Goal: Task Accomplishment & Management: Manage account settings

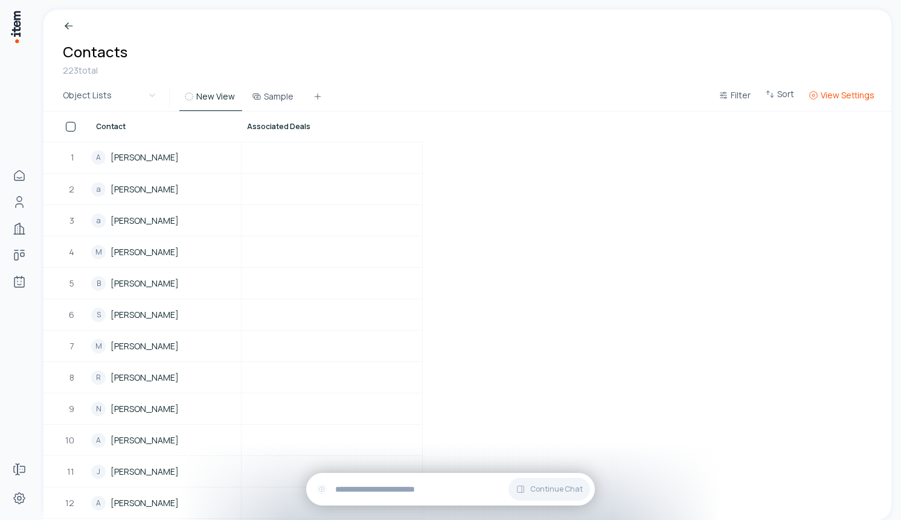
click at [845, 95] on span "View Settings" at bounding box center [848, 95] width 54 height 12
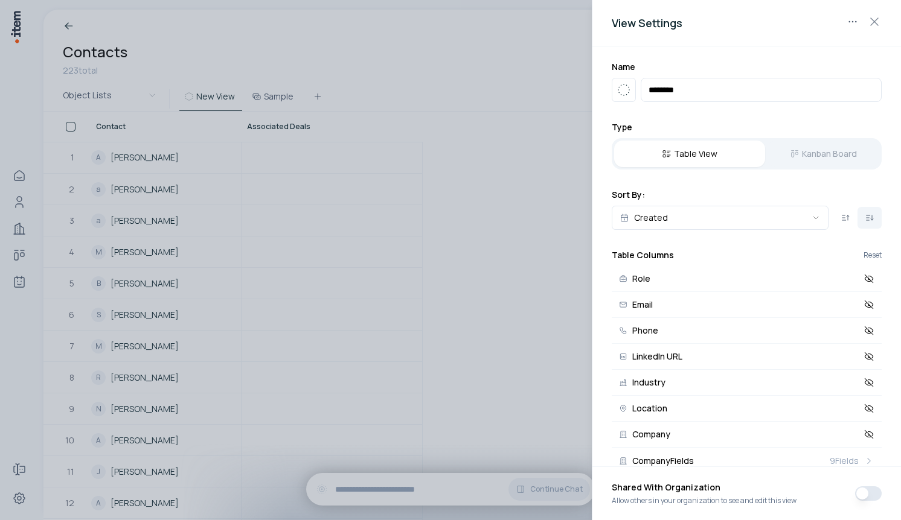
click at [883, 22] on div "View Settings" at bounding box center [746, 23] width 309 height 46
click at [872, 25] on icon "button" at bounding box center [874, 21] width 14 height 14
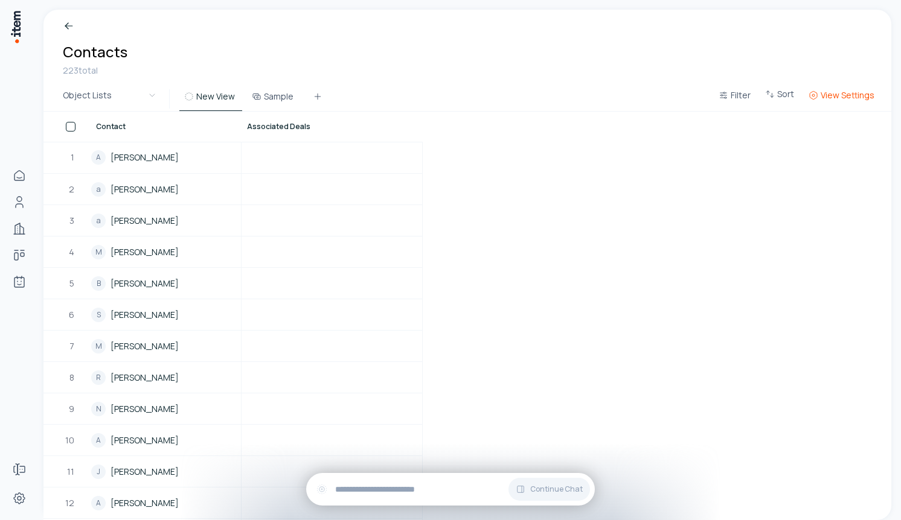
click at [865, 94] on span "View Settings" at bounding box center [848, 95] width 54 height 12
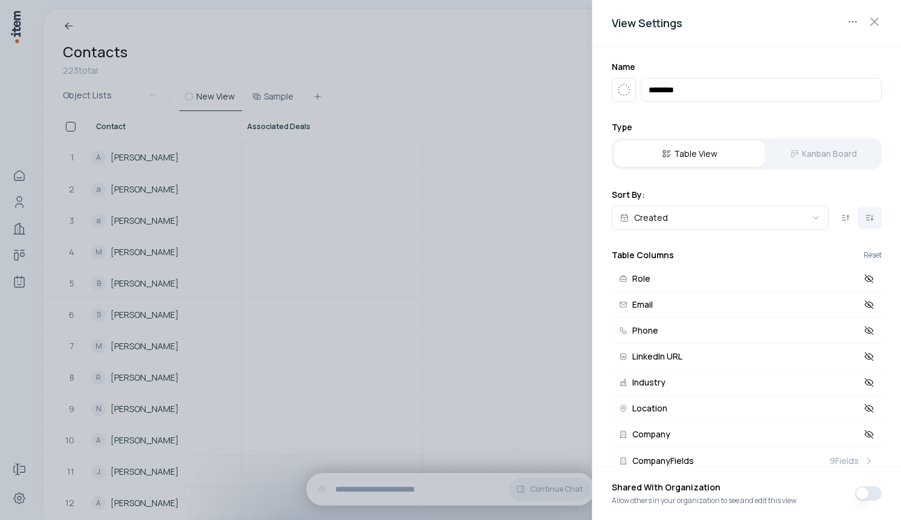
click at [199, 170] on div at bounding box center [450, 260] width 901 height 520
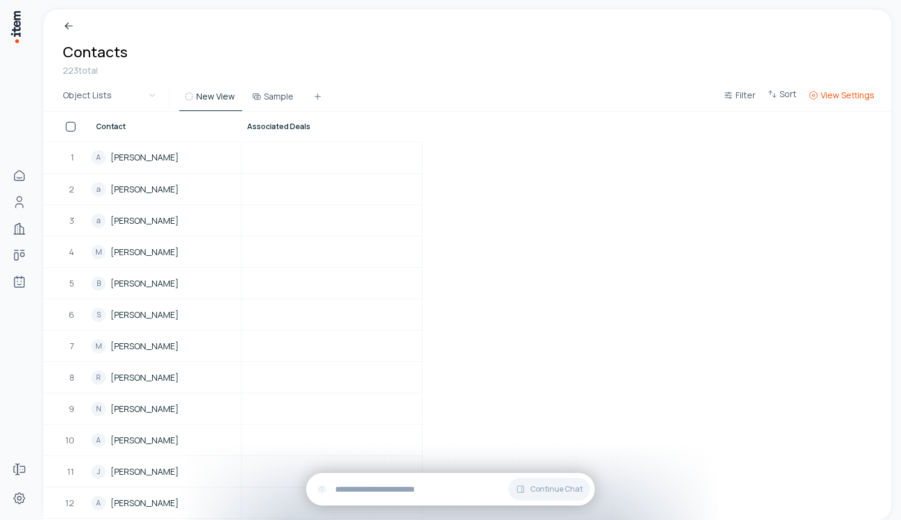
click at [850, 89] on span "View Settings" at bounding box center [848, 95] width 54 height 12
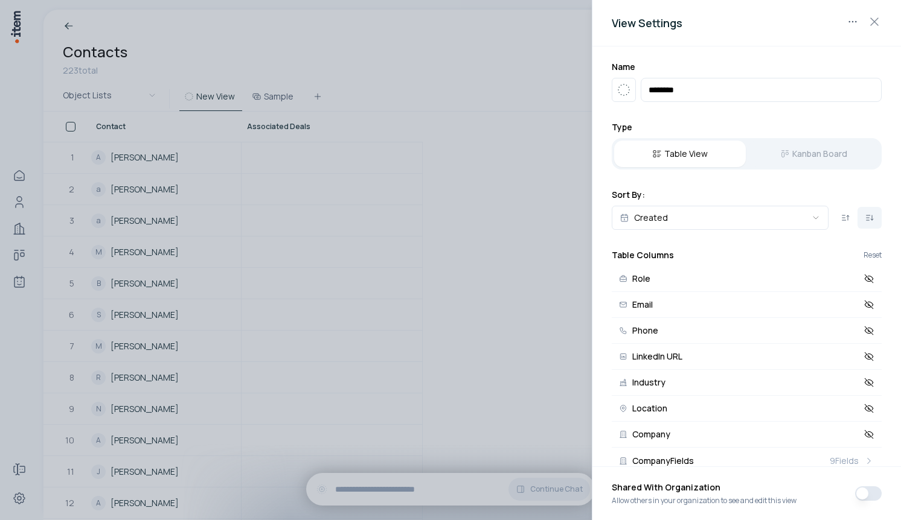
click at [806, 142] on div "Table View Kanban Board" at bounding box center [747, 153] width 270 height 31
click at [799, 156] on div "Table View Kanban Board" at bounding box center [747, 153] width 270 height 31
click at [473, 161] on div at bounding box center [450, 260] width 901 height 520
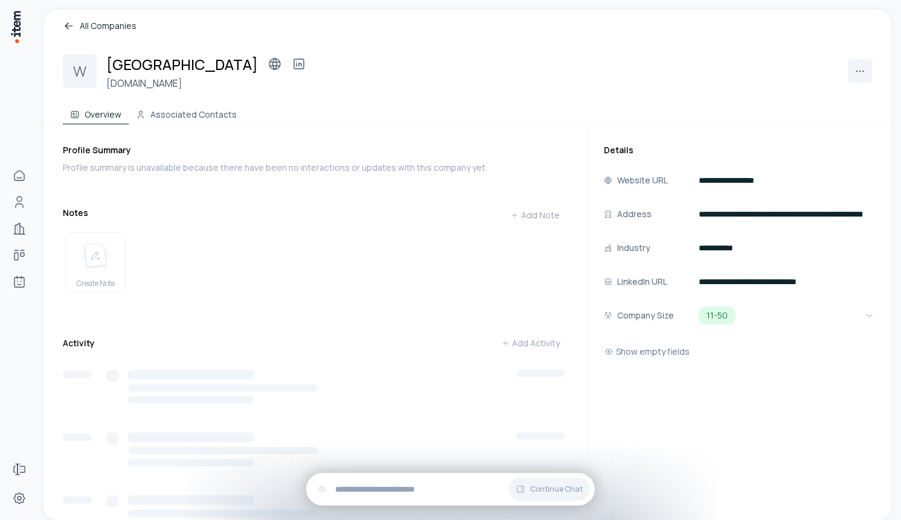
click at [126, 26] on link "All Companies" at bounding box center [467, 25] width 809 height 13
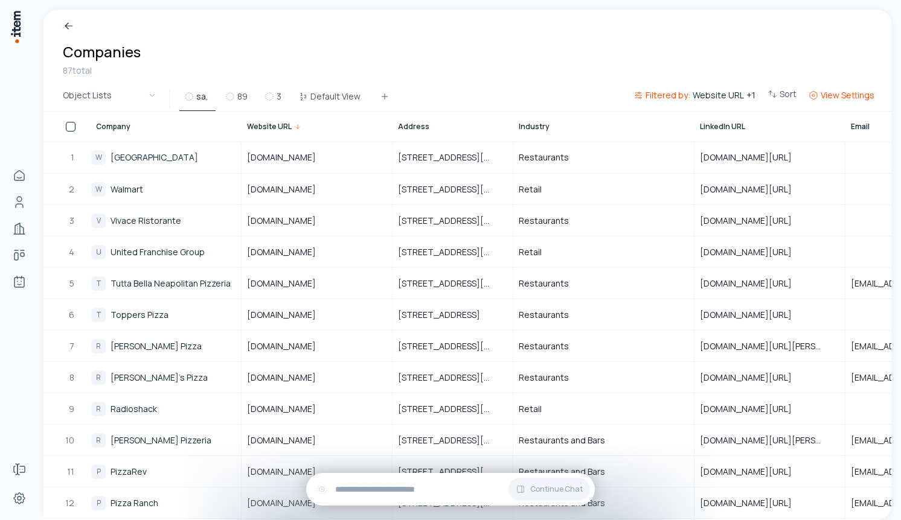
click at [862, 100] on span "View Settings" at bounding box center [848, 95] width 54 height 12
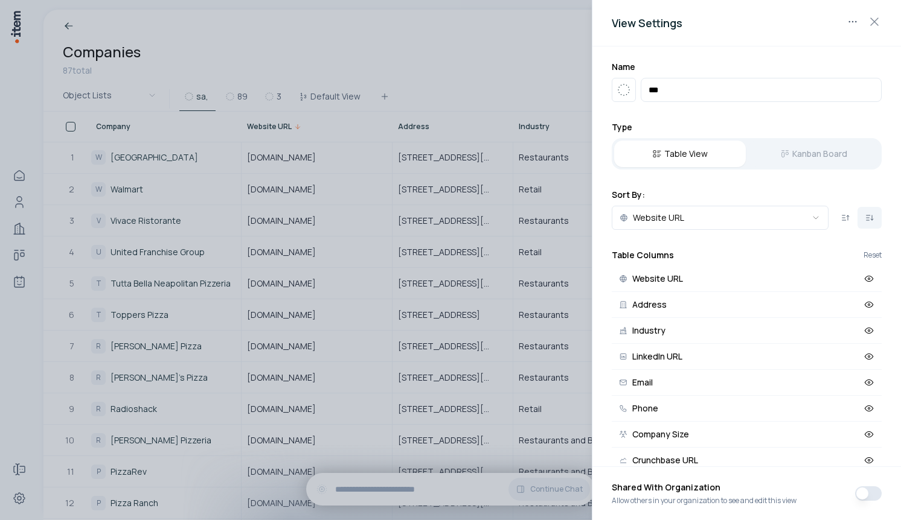
click at [811, 146] on div "Table View Kanban Board" at bounding box center [747, 153] width 270 height 31
click at [810, 154] on div "Table View Kanban Board" at bounding box center [747, 153] width 270 height 31
click at [794, 161] on div "Table View Kanban Board" at bounding box center [747, 153] width 270 height 31
click at [488, 81] on div at bounding box center [450, 260] width 901 height 520
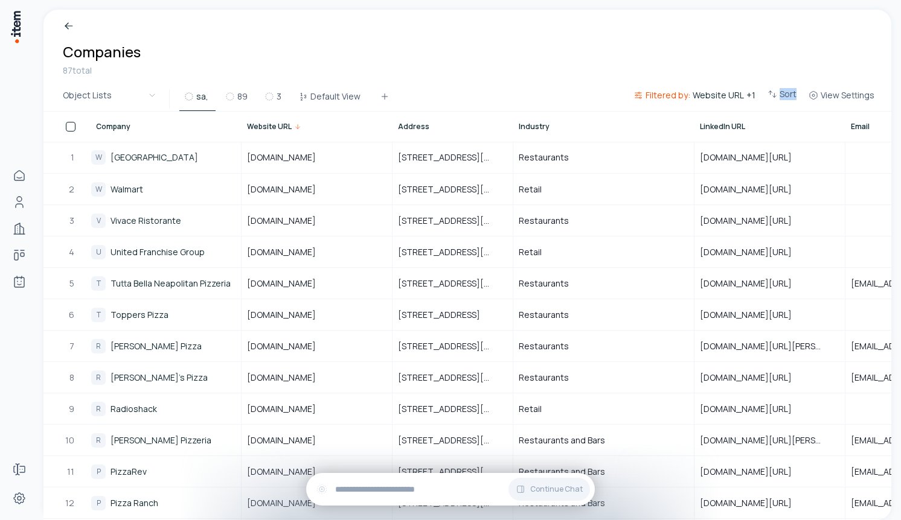
click at [865, 28] on div "Breadcrumb Companies 87 total" at bounding box center [467, 48] width 848 height 77
click at [839, 94] on span "View Settings" at bounding box center [848, 95] width 54 height 12
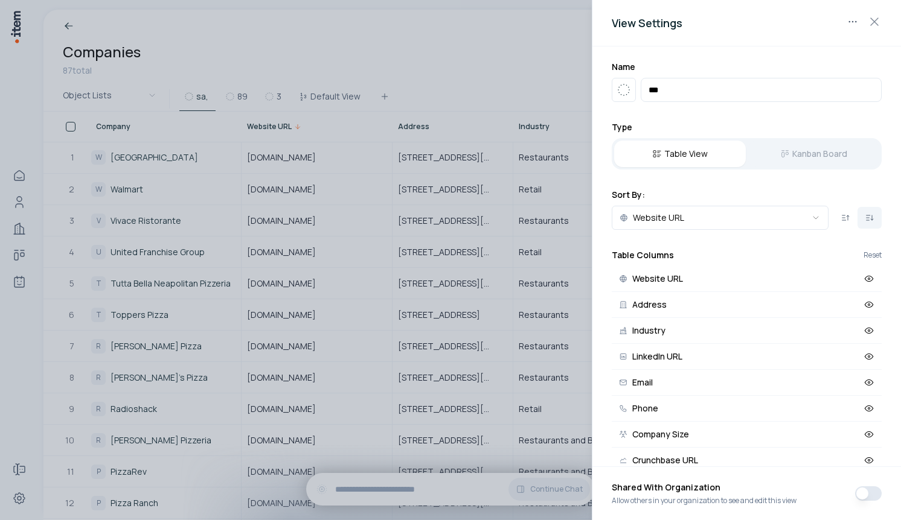
click at [783, 155] on div "Table View Kanban Board" at bounding box center [747, 153] width 270 height 31
click at [496, 97] on div at bounding box center [450, 260] width 901 height 520
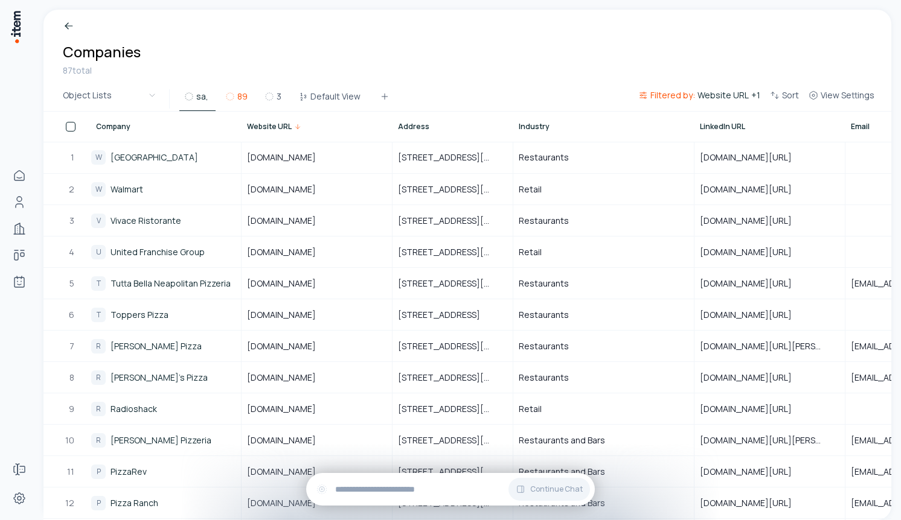
click at [229, 98] on icon at bounding box center [230, 97] width 10 height 10
click at [281, 98] on button "3" at bounding box center [274, 100] width 29 height 22
click at [325, 94] on button "Default View" at bounding box center [330, 100] width 74 height 22
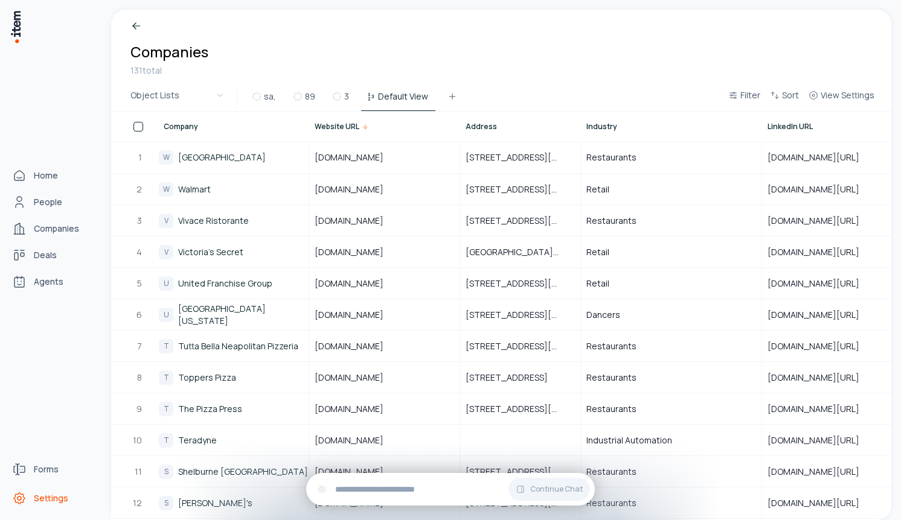
click at [24, 496] on icon "Settings" at bounding box center [19, 498] width 11 height 11
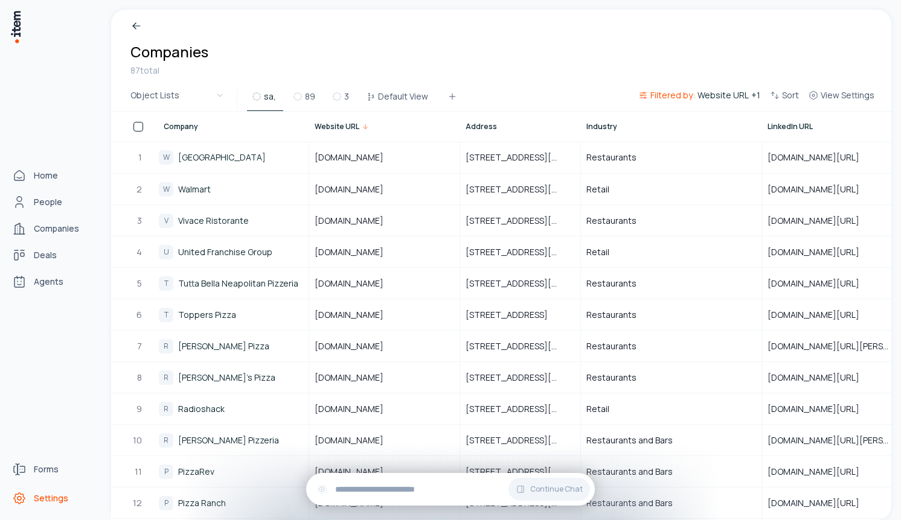
click at [27, 489] on link "Settings" at bounding box center [53, 499] width 92 height 24
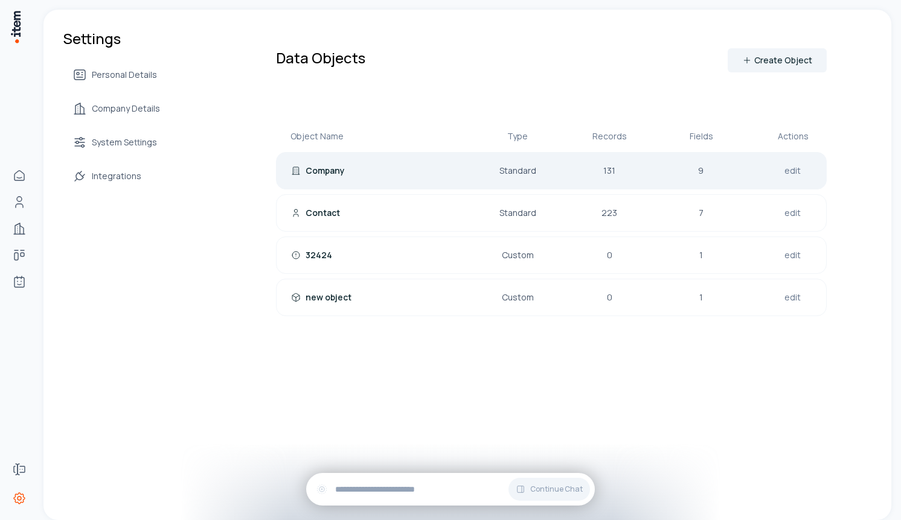
click at [789, 171] on link "edit" at bounding box center [792, 170] width 21 height 17
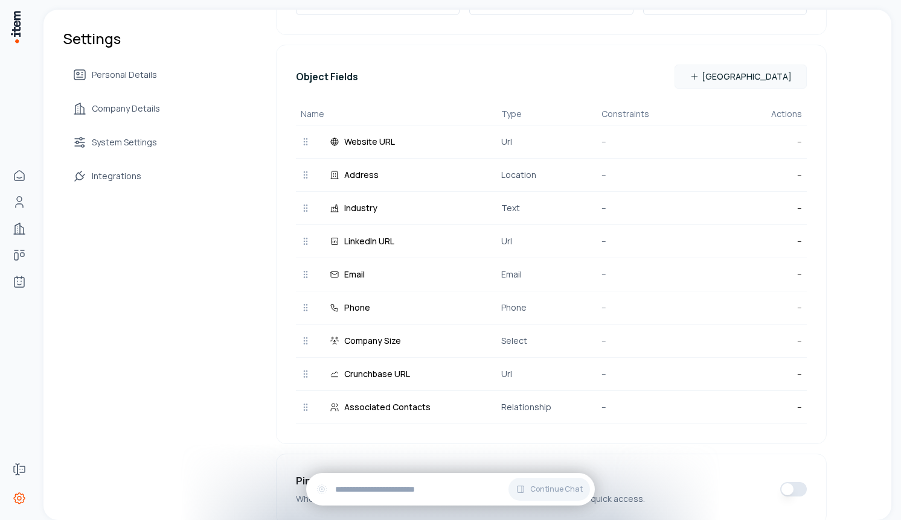
scroll to position [179, 0]
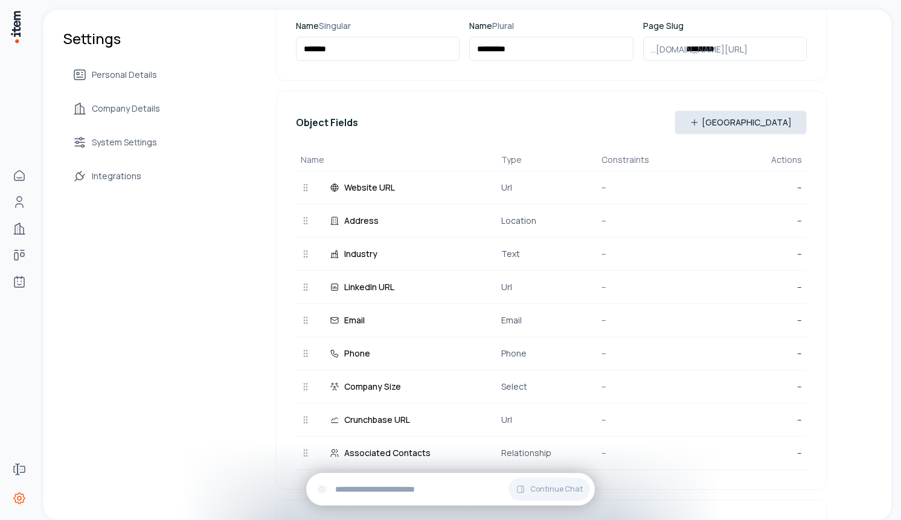
click at [767, 122] on button "[GEOGRAPHIC_DATA]" at bounding box center [740, 122] width 132 height 24
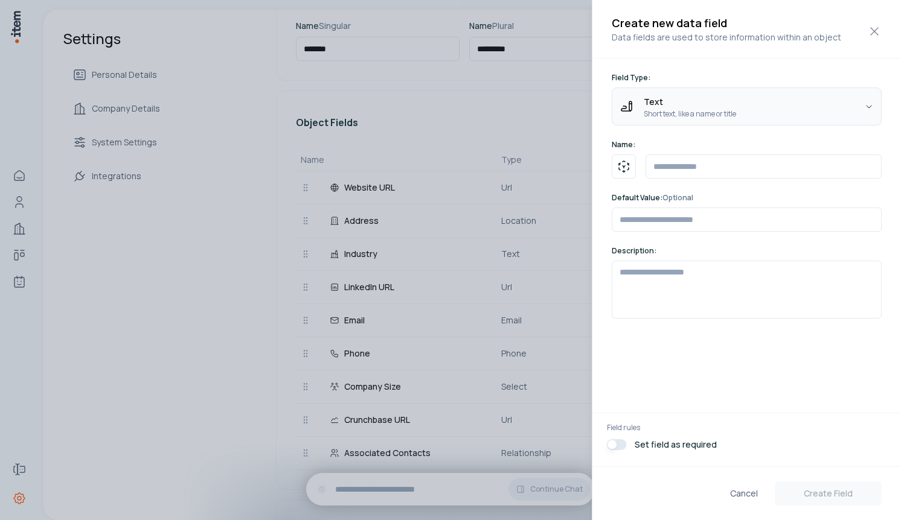
click at [715, 118] on body "**********" at bounding box center [450, 260] width 901 height 520
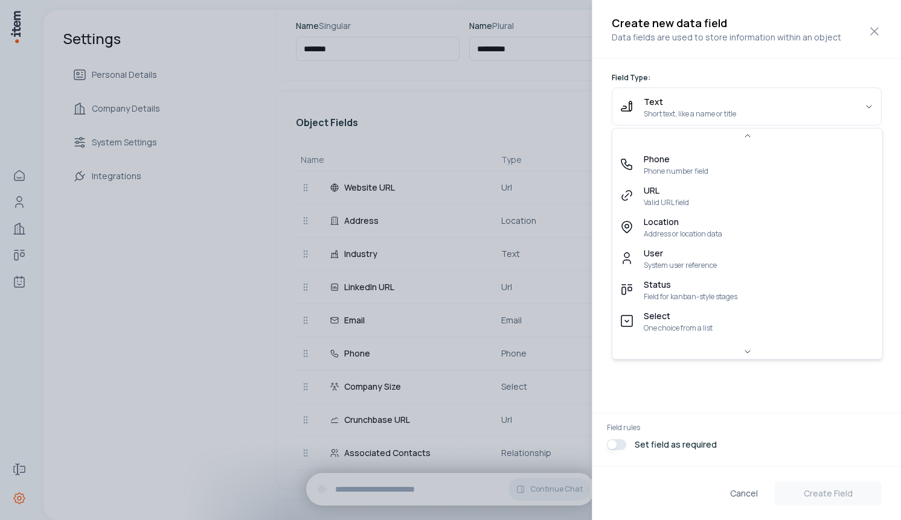
scroll to position [228, 0]
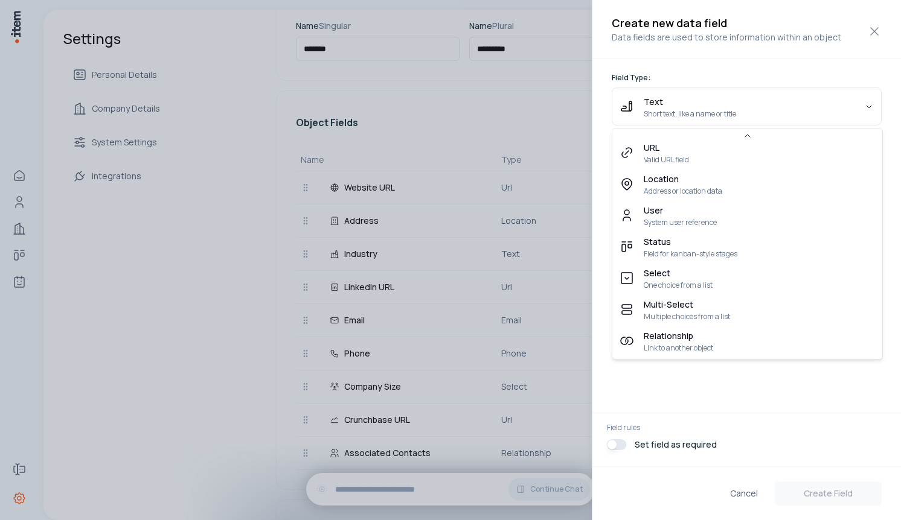
select select "******"
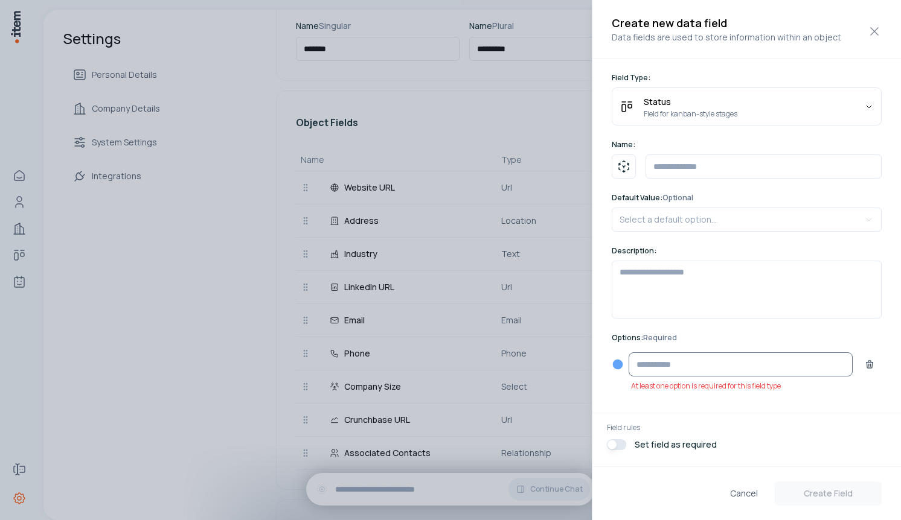
click at [670, 370] on input at bounding box center [741, 365] width 224 height 24
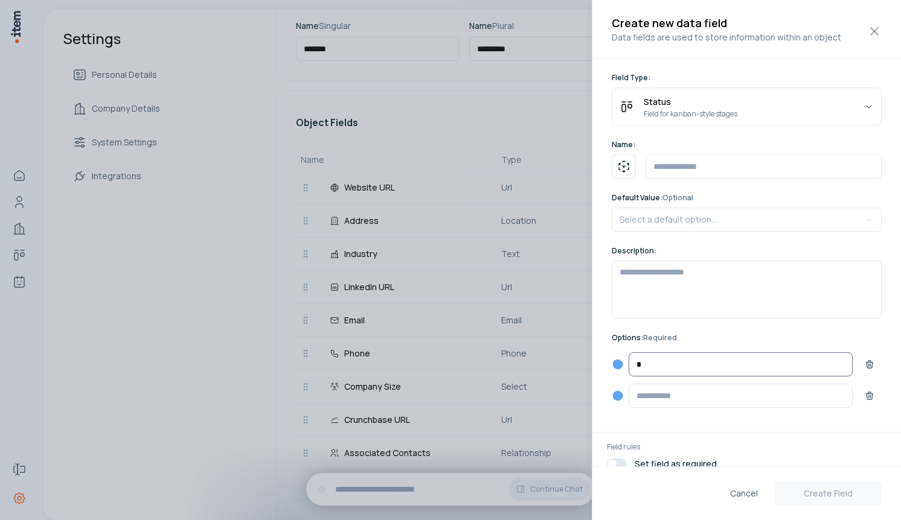
type input "*"
click at [670, 399] on input at bounding box center [741, 396] width 224 height 24
type input "*"
click at [703, 429] on input at bounding box center [741, 427] width 224 height 24
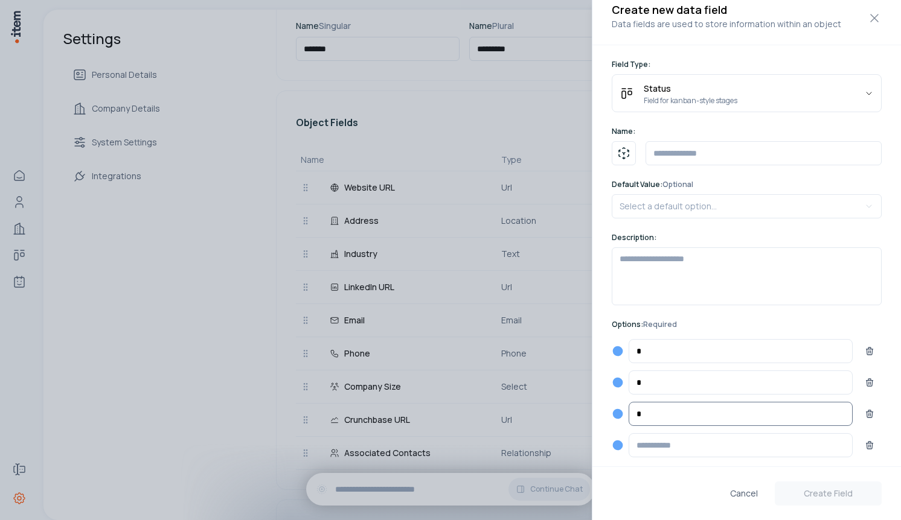
scroll to position [0, 0]
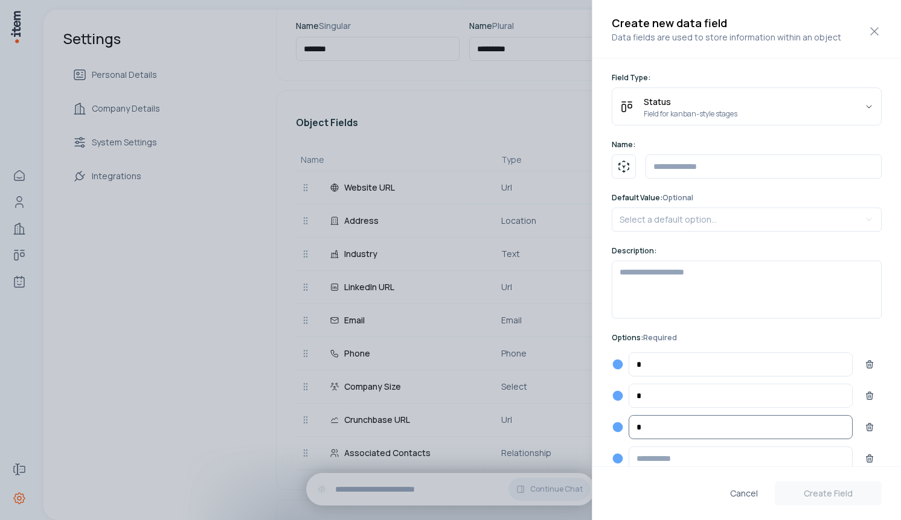
type input "*"
click at [717, 173] on input "text" at bounding box center [763, 167] width 236 height 24
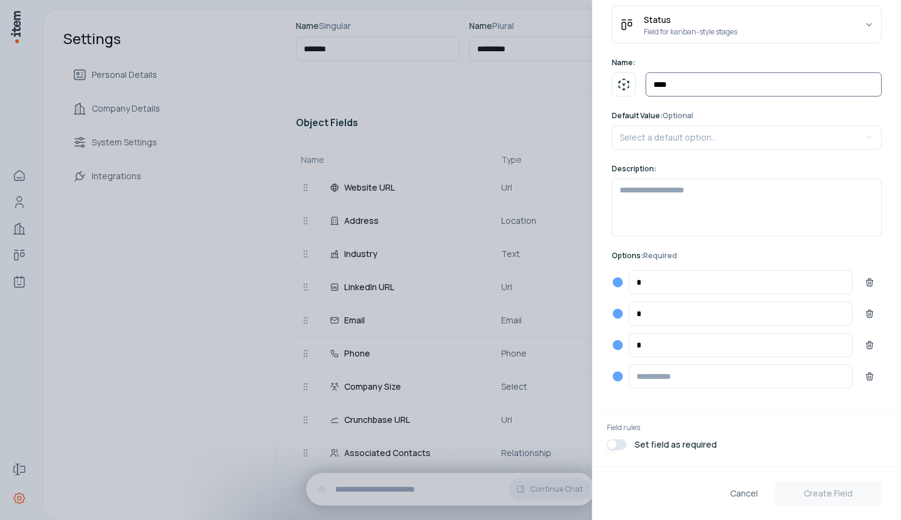
type input "****"
click at [772, 459] on form "**********" at bounding box center [746, 221] width 309 height 490
click at [827, 488] on button "Create Field" at bounding box center [828, 494] width 107 height 24
select select "****"
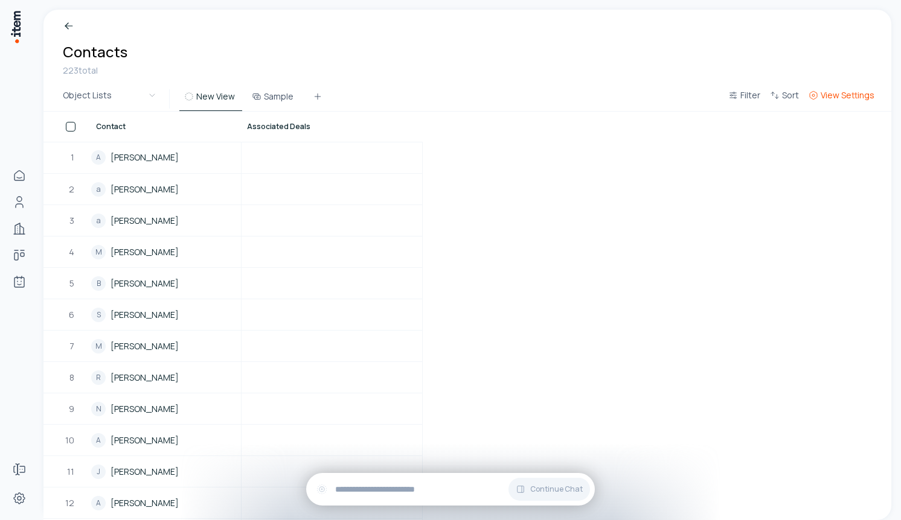
click at [827, 90] on span "View Settings" at bounding box center [848, 95] width 54 height 12
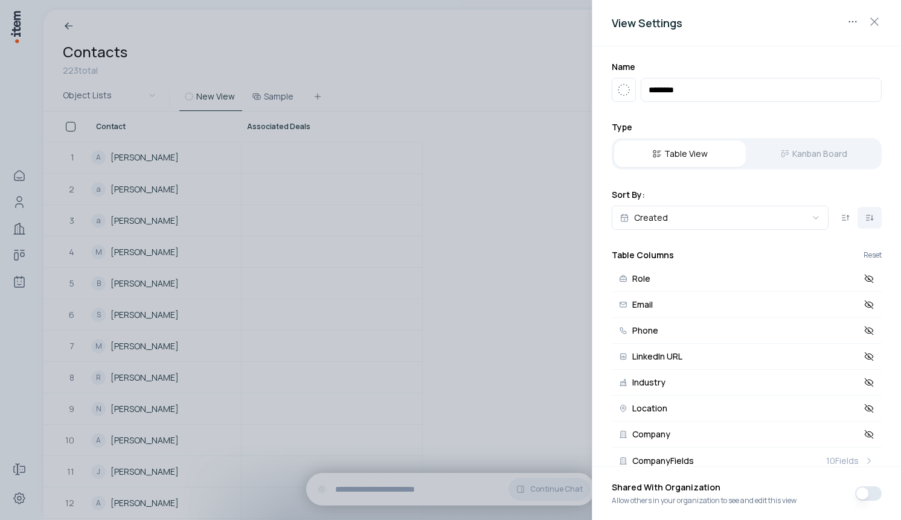
click at [804, 153] on div "Table View Kanban Board" at bounding box center [747, 153] width 270 height 31
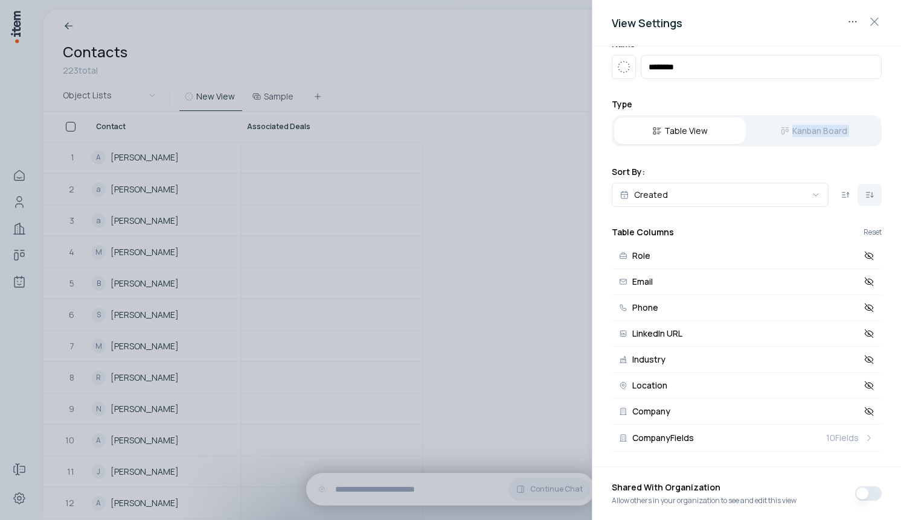
click at [234, 274] on div at bounding box center [450, 260] width 901 height 520
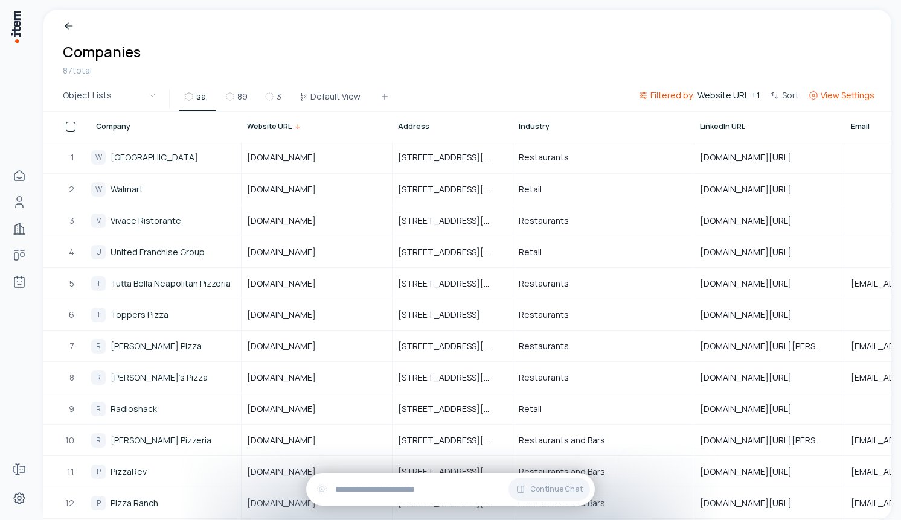
click at [831, 92] on span "View Settings" at bounding box center [848, 95] width 54 height 12
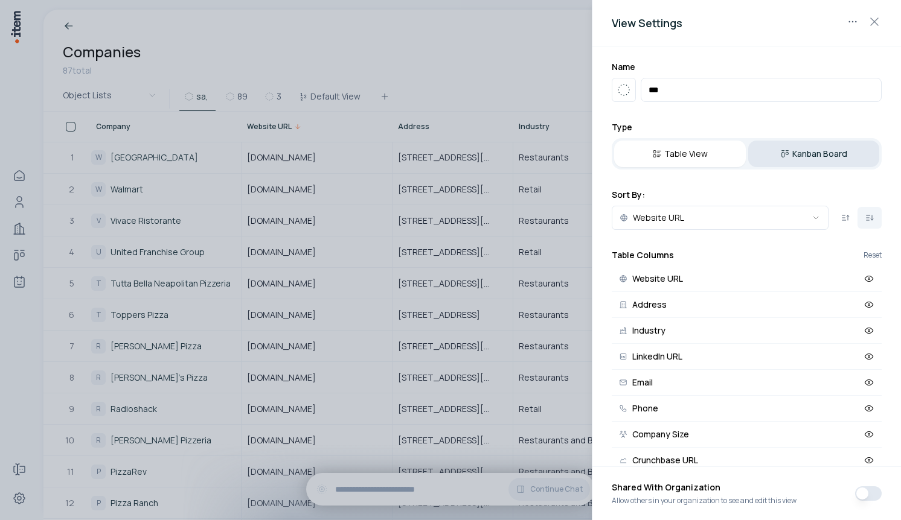
click at [812, 155] on button "Kanban Board" at bounding box center [814, 154] width 132 height 27
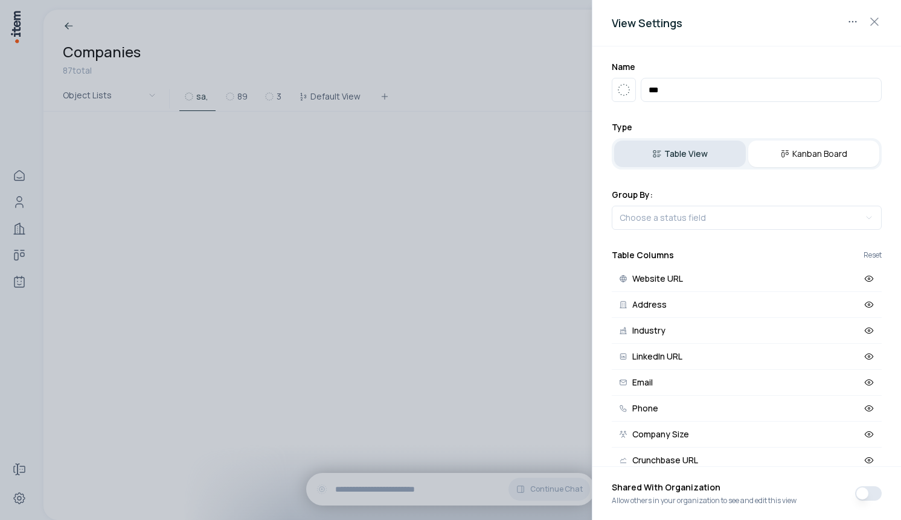
click at [700, 149] on button "Table View" at bounding box center [680, 154] width 132 height 27
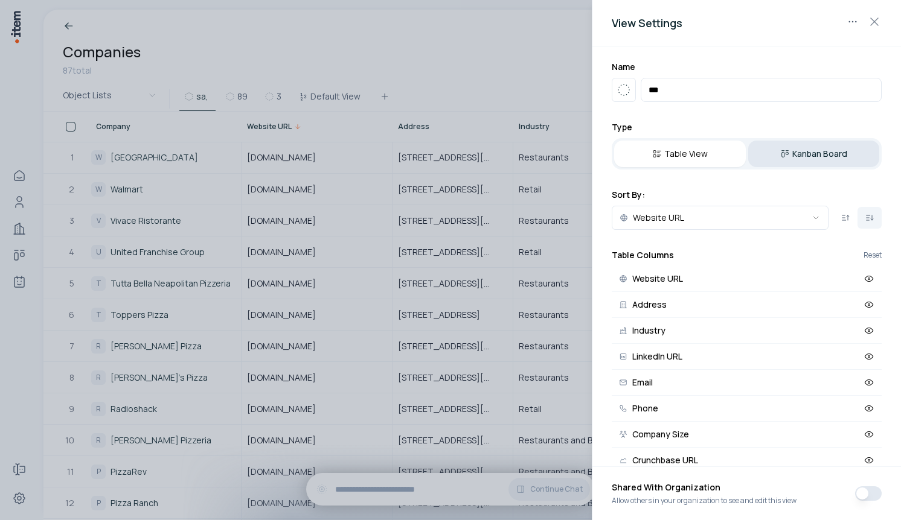
click at [779, 151] on button "Kanban Board" at bounding box center [814, 154] width 132 height 27
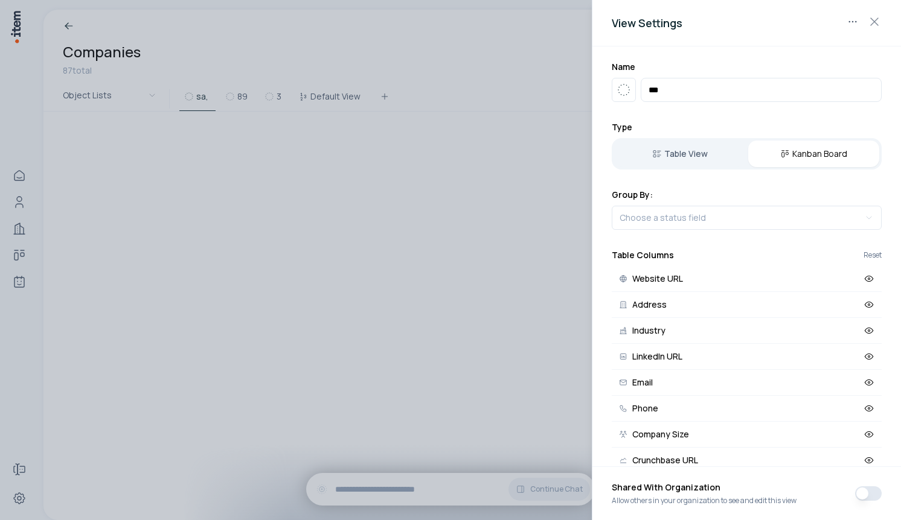
click at [405, 117] on div at bounding box center [450, 260] width 901 height 520
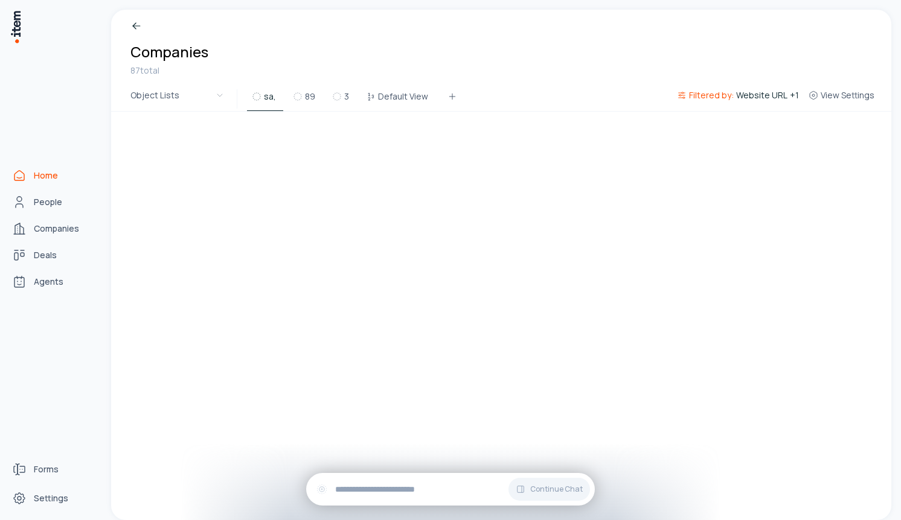
click at [30, 168] on link "Home" at bounding box center [53, 176] width 92 height 24
